Goal: Navigation & Orientation: Find specific page/section

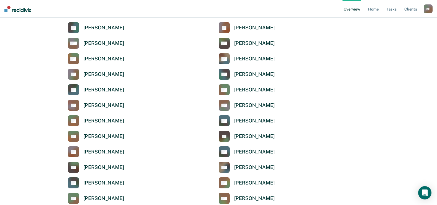
scroll to position [1247, 0]
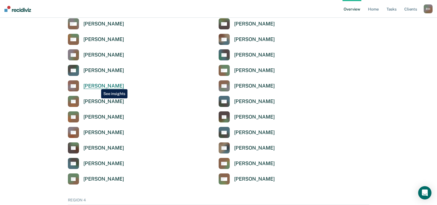
click at [97, 85] on div "[PERSON_NAME]" at bounding box center [103, 86] width 41 height 6
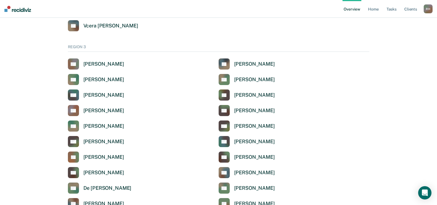
scroll to position [914, 0]
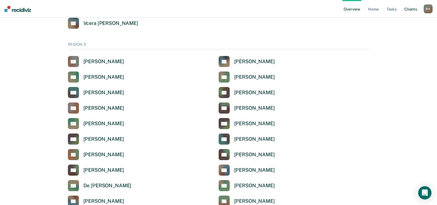
click at [409, 9] on link "Client s" at bounding box center [410, 9] width 15 height 18
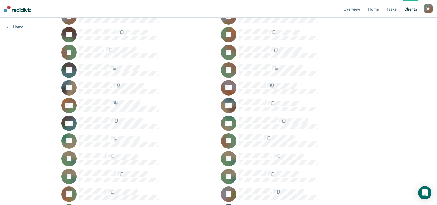
scroll to position [609, 0]
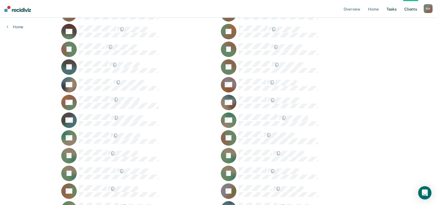
click at [391, 10] on link "Tasks" at bounding box center [391, 9] width 12 height 18
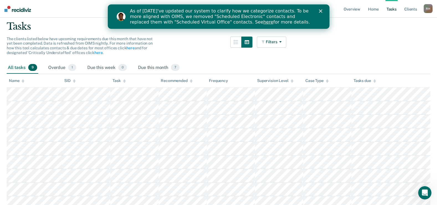
scroll to position [55, 0]
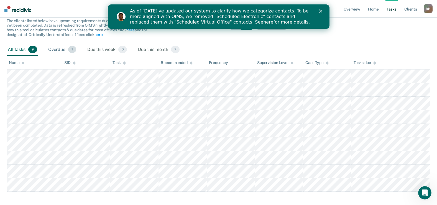
click at [61, 50] on div "Overdue 1" at bounding box center [62, 50] width 30 height 12
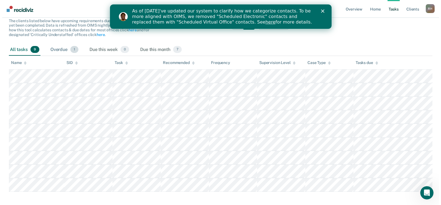
scroll to position [0, 0]
